Goal: Use online tool/utility: Utilize a website feature to perform a specific function

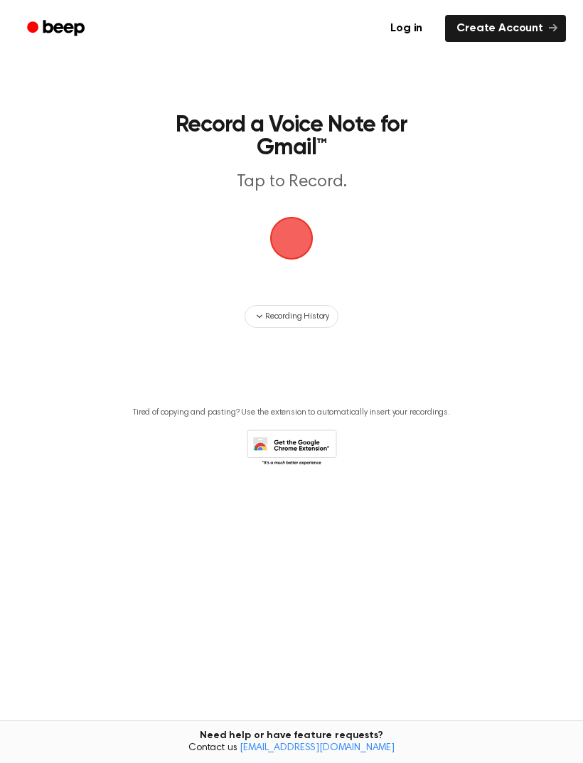
click at [291, 238] on span "button" at bounding box center [291, 237] width 65 height 65
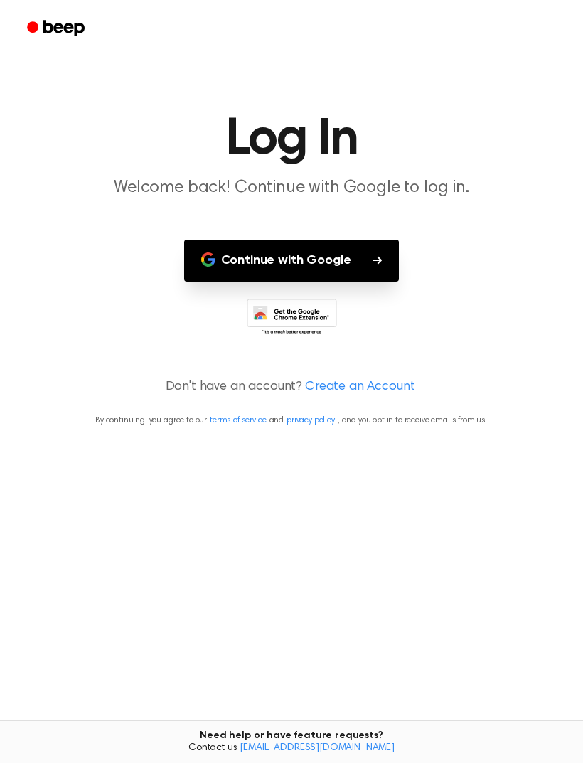
click at [291, 260] on button "Continue with Google" at bounding box center [291, 261] width 215 height 42
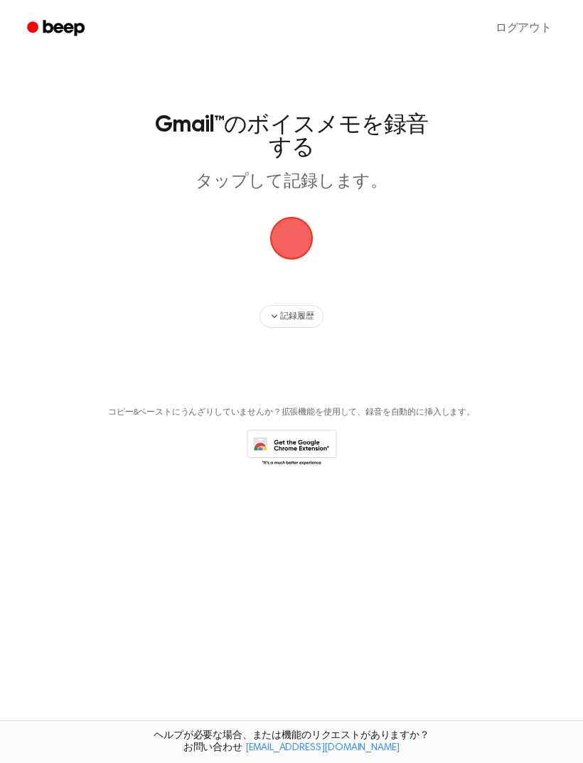
click at [291, 238] on span "button" at bounding box center [291, 238] width 77 height 77
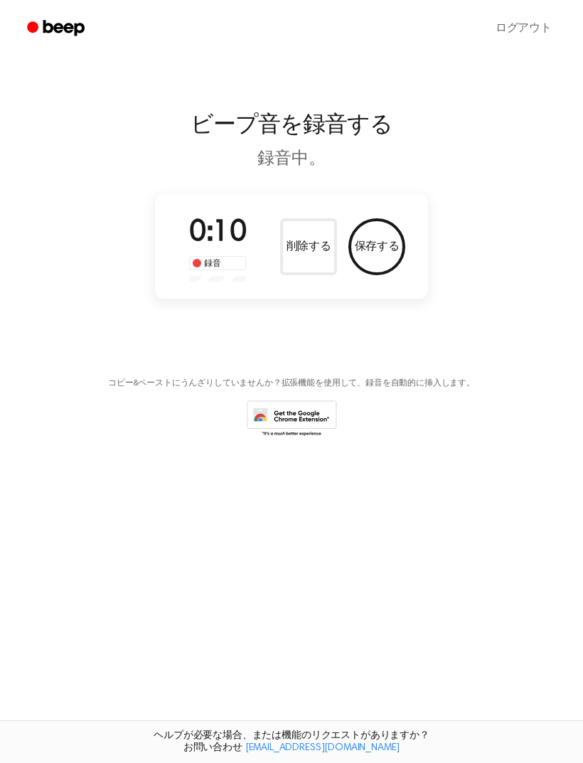
click at [377, 246] on button "保存する" at bounding box center [376, 246] width 57 height 57
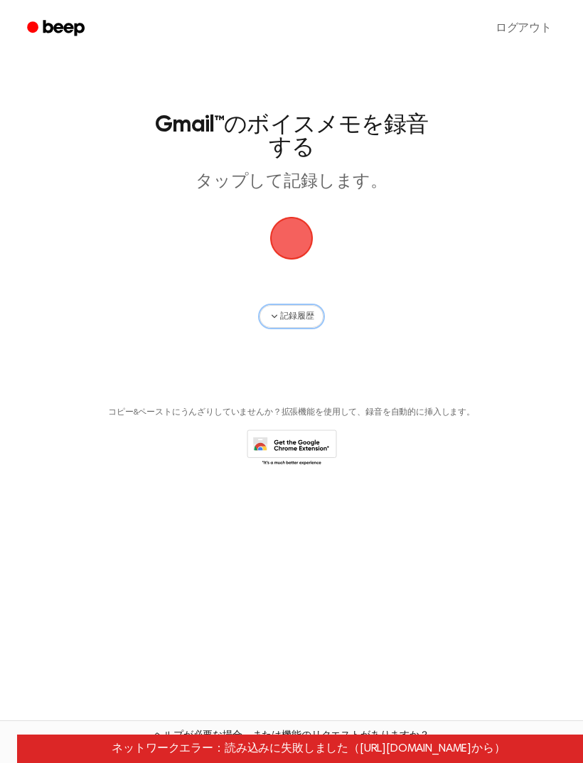
click at [297, 316] on span "記録履歴" at bounding box center [296, 316] width 33 height 13
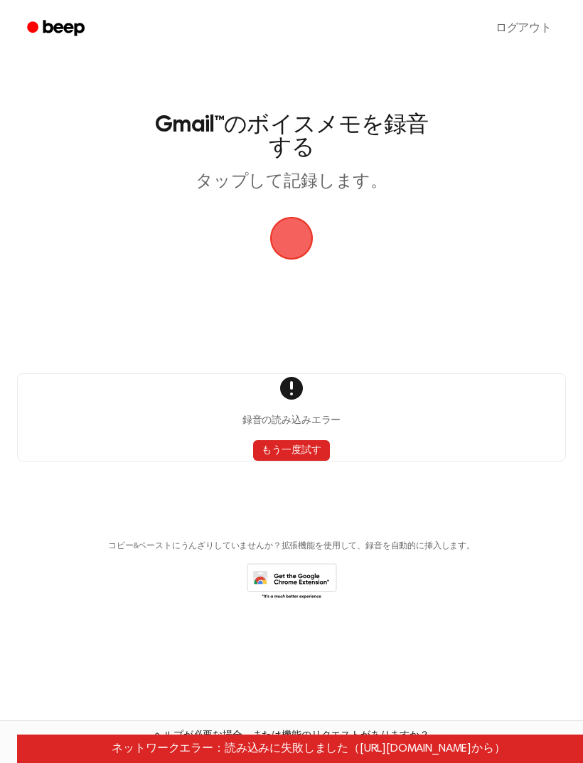
click at [291, 450] on button "もう一度試す" at bounding box center [291, 450] width 76 height 21
